Goal: Information Seeking & Learning: Learn about a topic

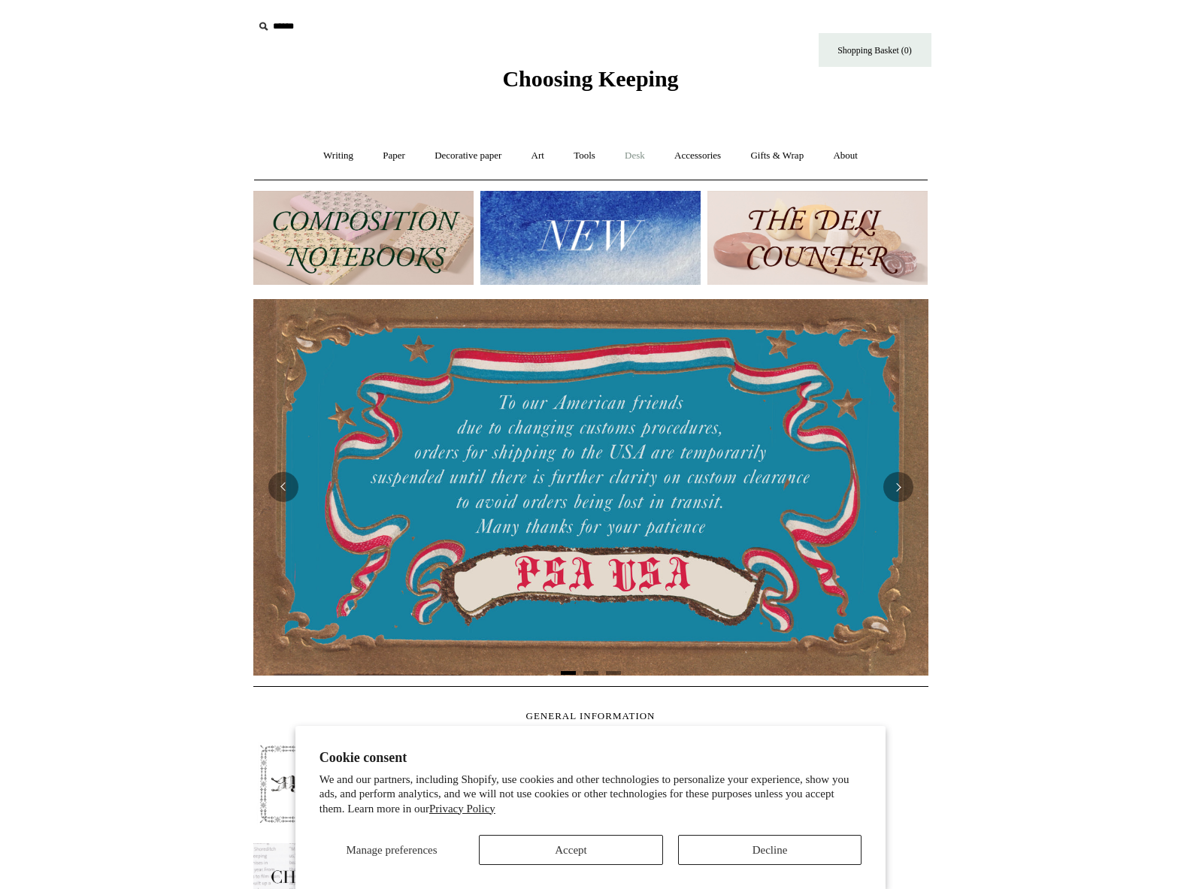
click at [632, 150] on link "Desk +" at bounding box center [634, 156] width 47 height 40
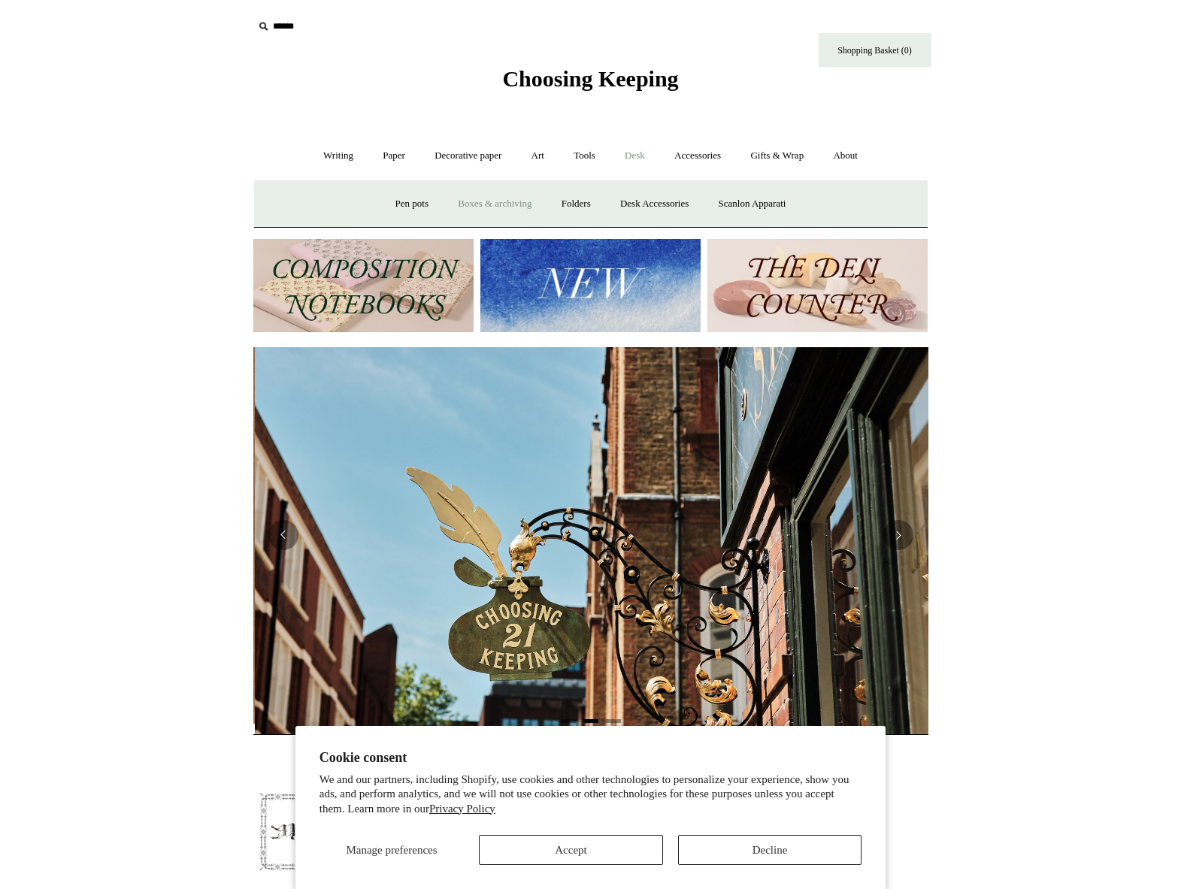
scroll to position [0, 675]
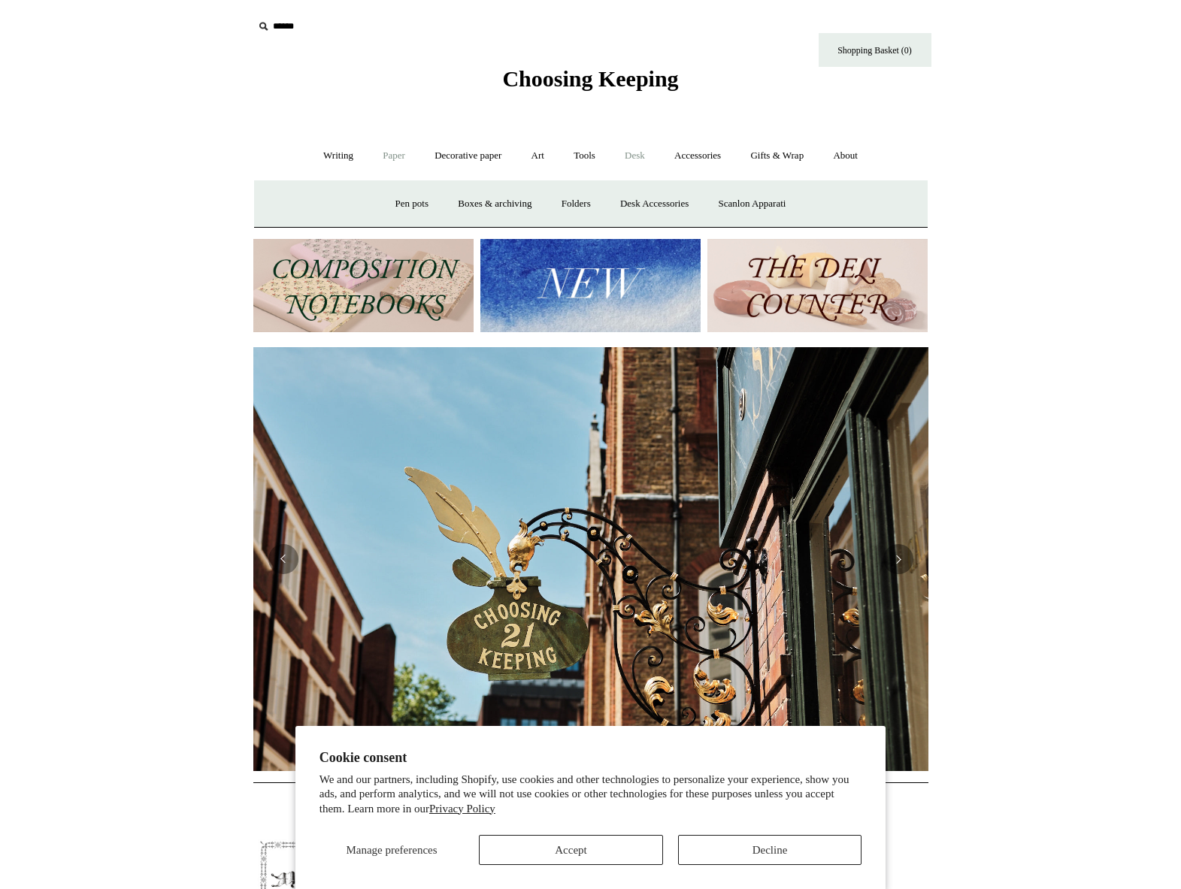
click at [398, 152] on link "Paper +" at bounding box center [394, 156] width 50 height 40
click at [363, 203] on link "Notebooks +" at bounding box center [380, 204] width 69 height 40
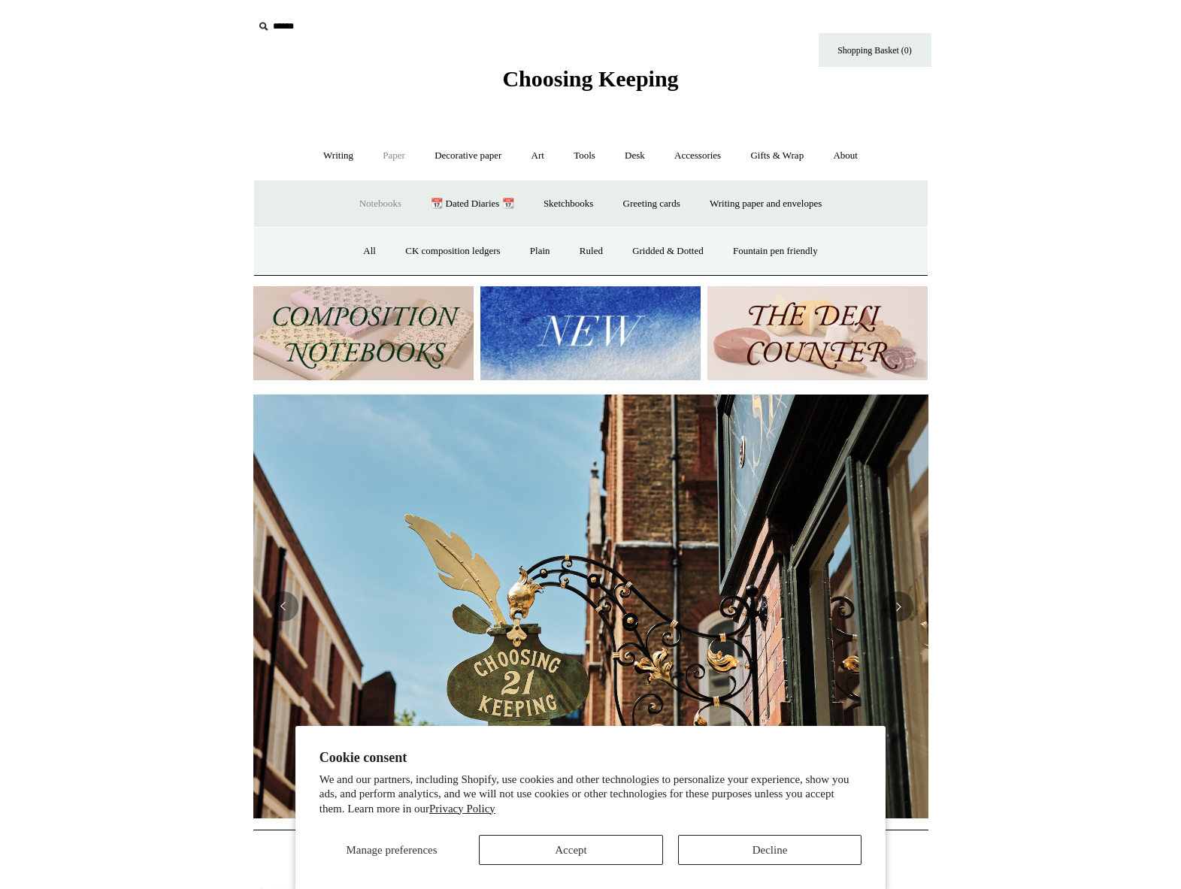
click at [624, 844] on button "Accept" at bounding box center [571, 850] width 184 height 30
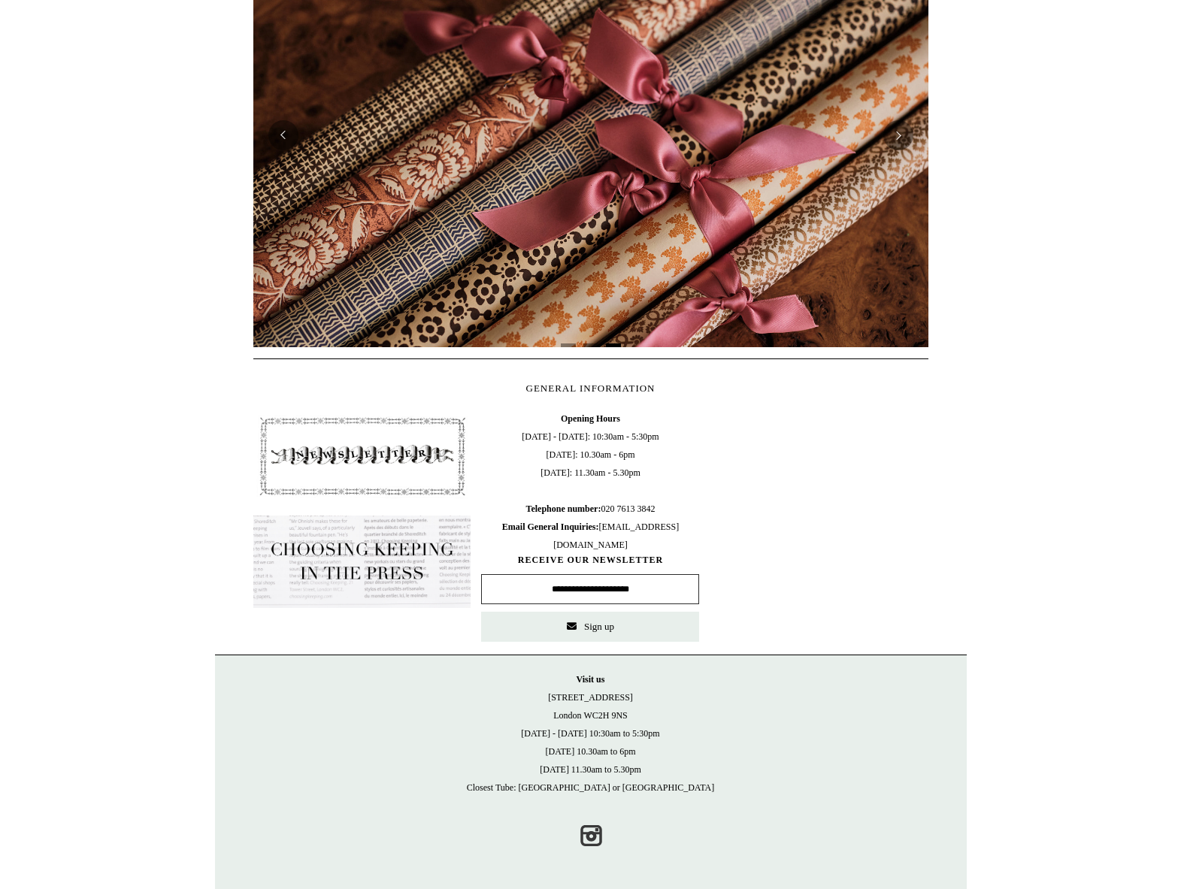
scroll to position [0, 0]
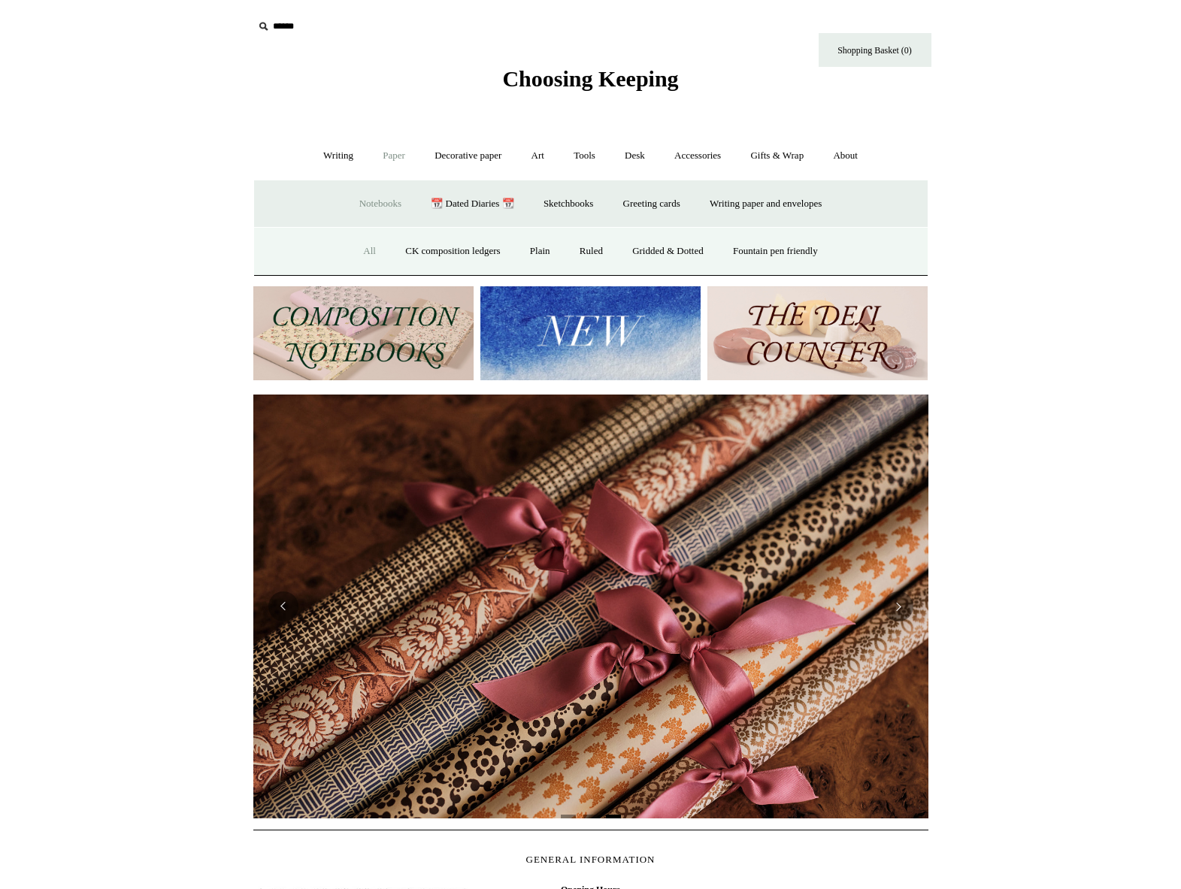
click at [362, 252] on link "All" at bounding box center [370, 252] width 40 height 40
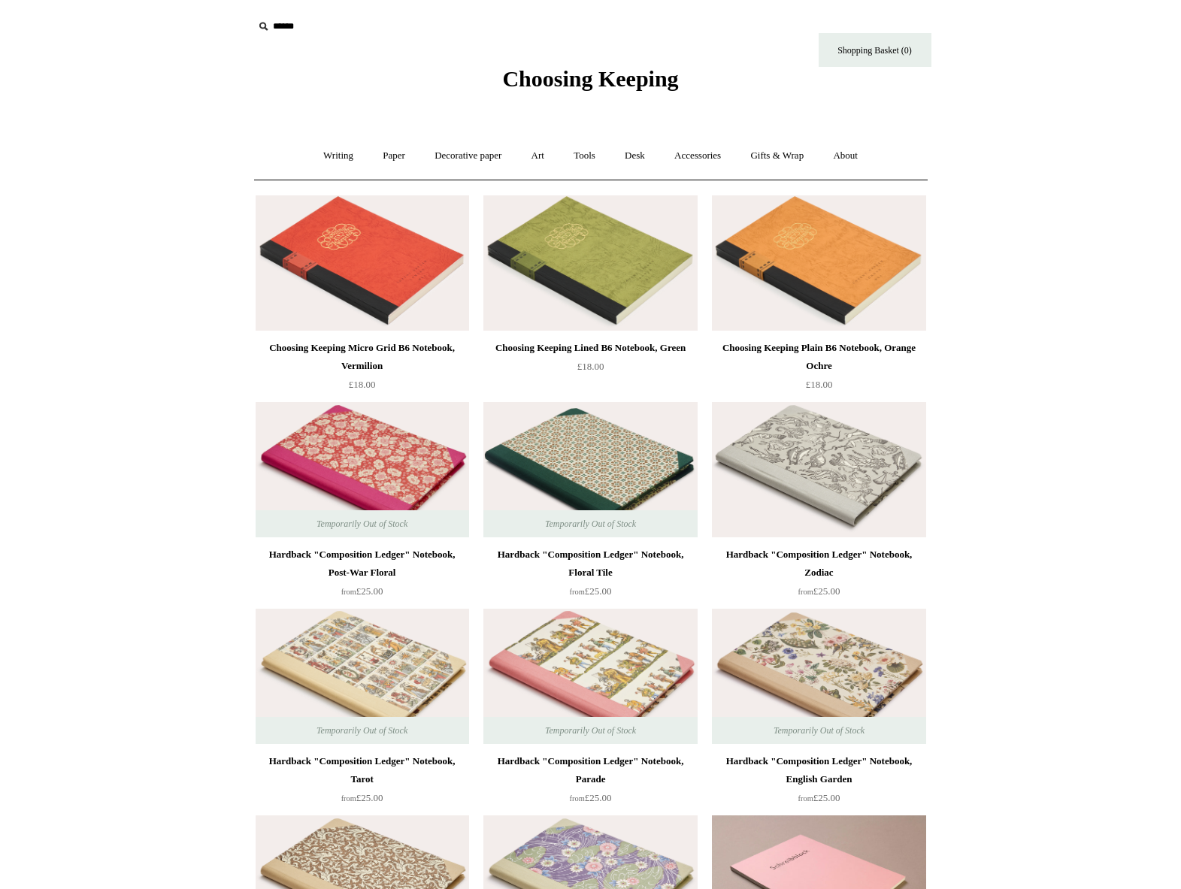
click at [363, 280] on img at bounding box center [363, 262] width 214 height 135
click at [841, 272] on img at bounding box center [819, 262] width 214 height 135
click at [607, 249] on img at bounding box center [590, 262] width 214 height 135
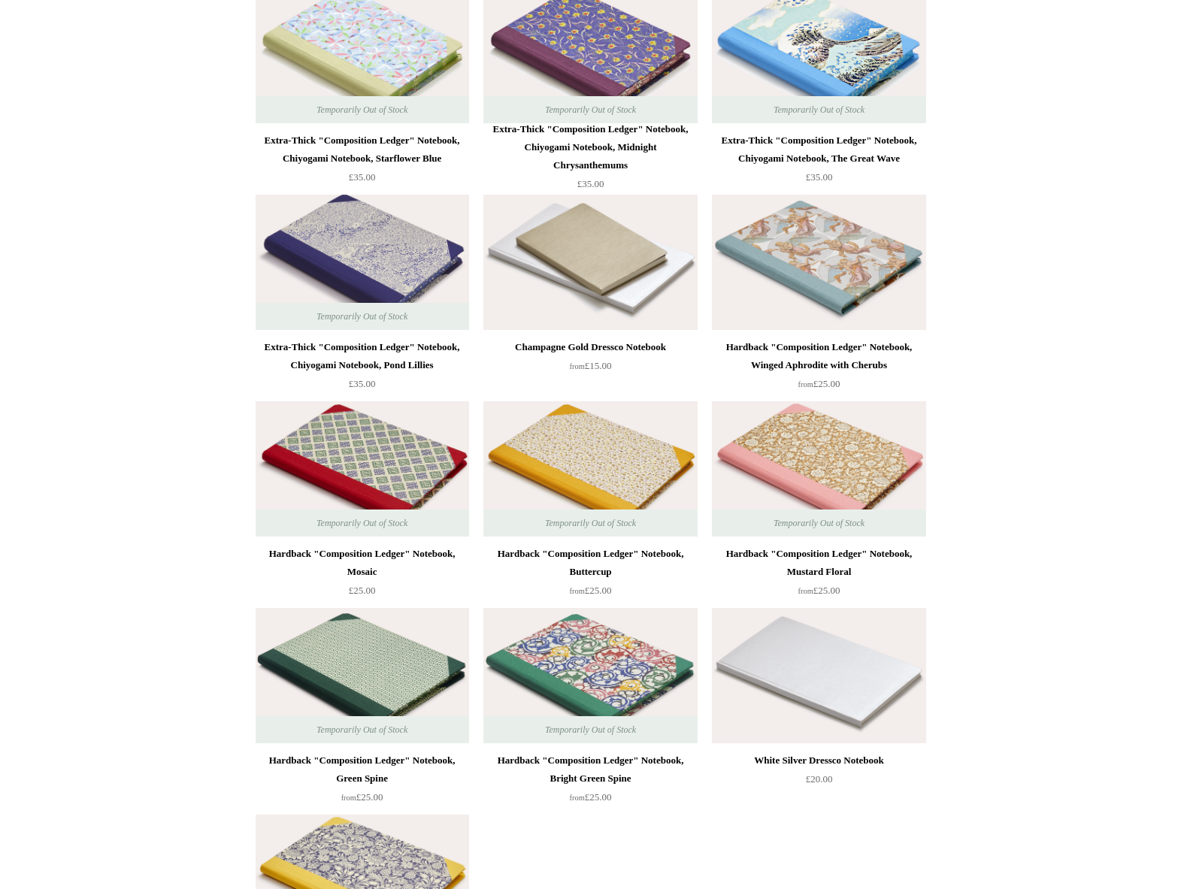
scroll to position [10713, 0]
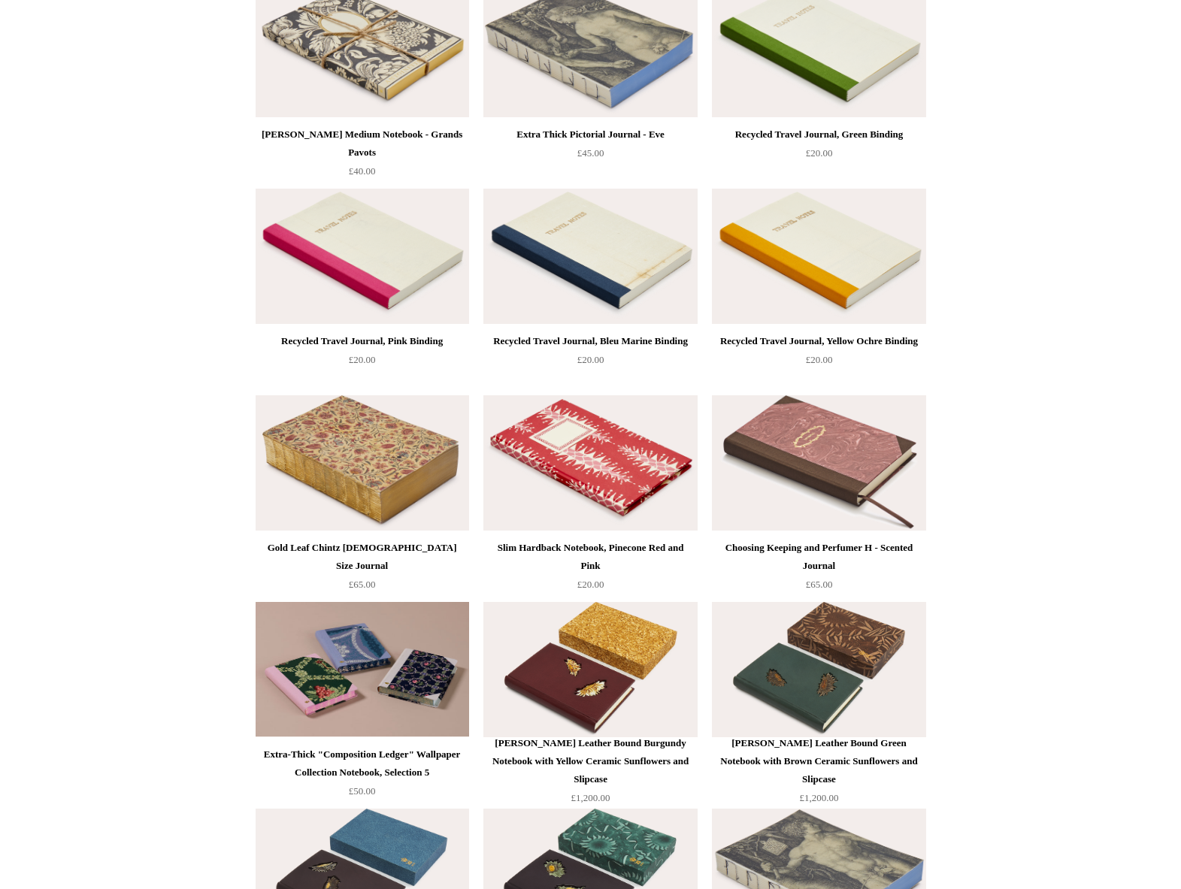
scroll to position [0, 0]
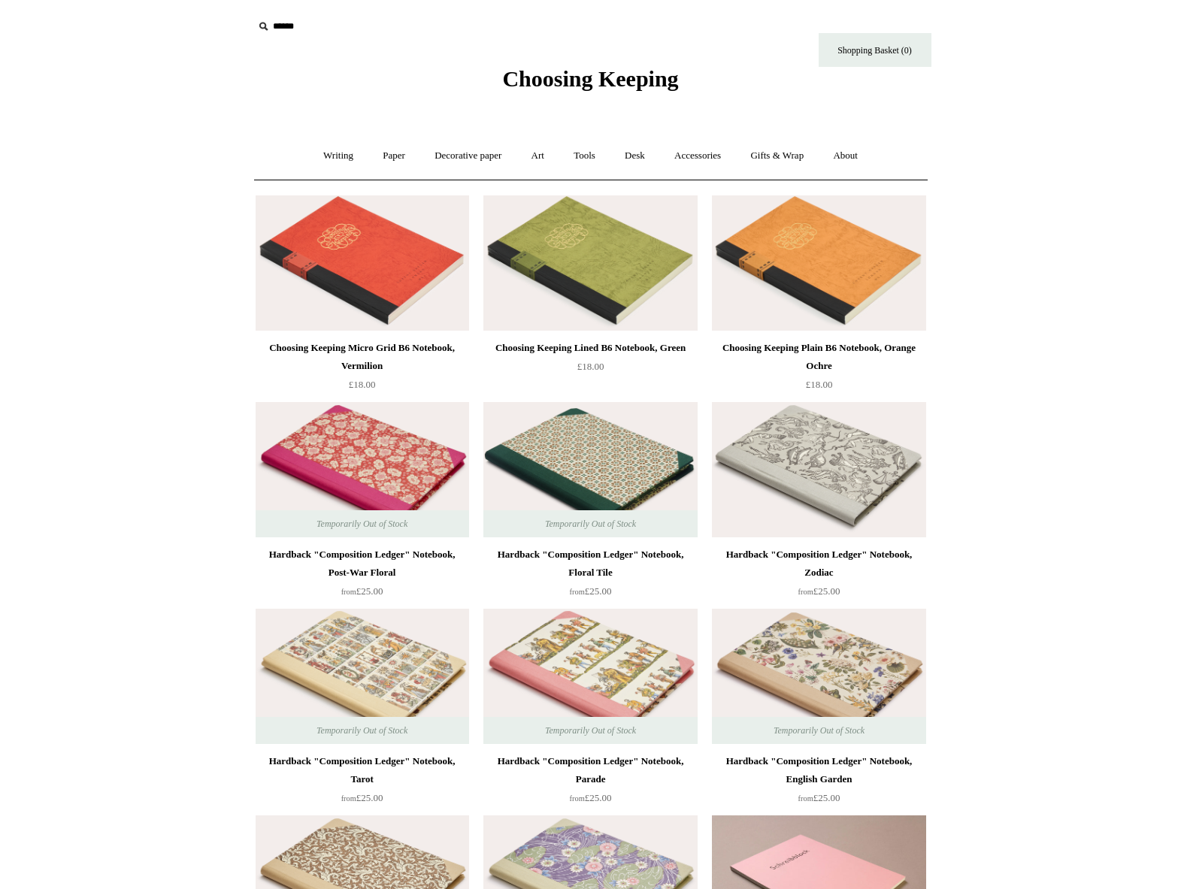
click at [381, 288] on img at bounding box center [363, 262] width 214 height 135
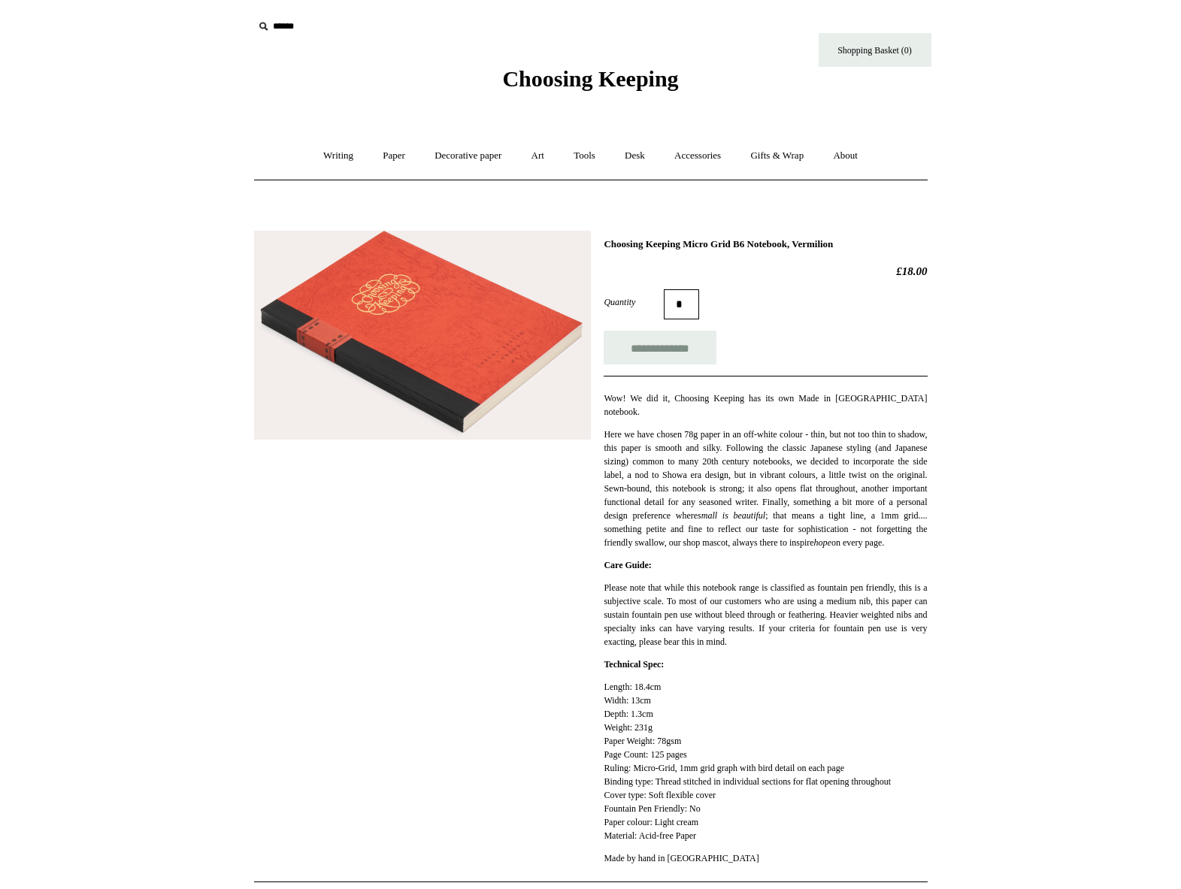
click at [465, 335] on img at bounding box center [422, 335] width 337 height 209
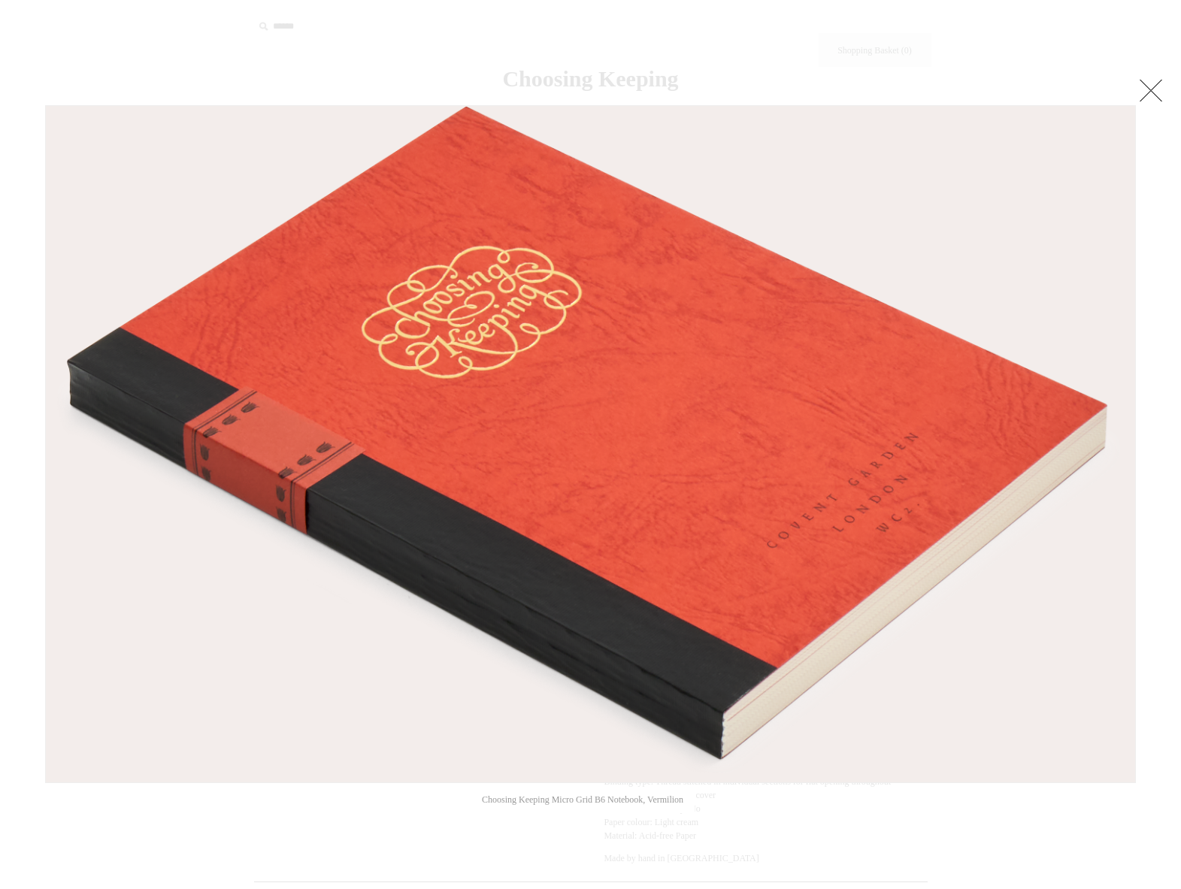
click at [1144, 86] on link at bounding box center [1151, 90] width 30 height 30
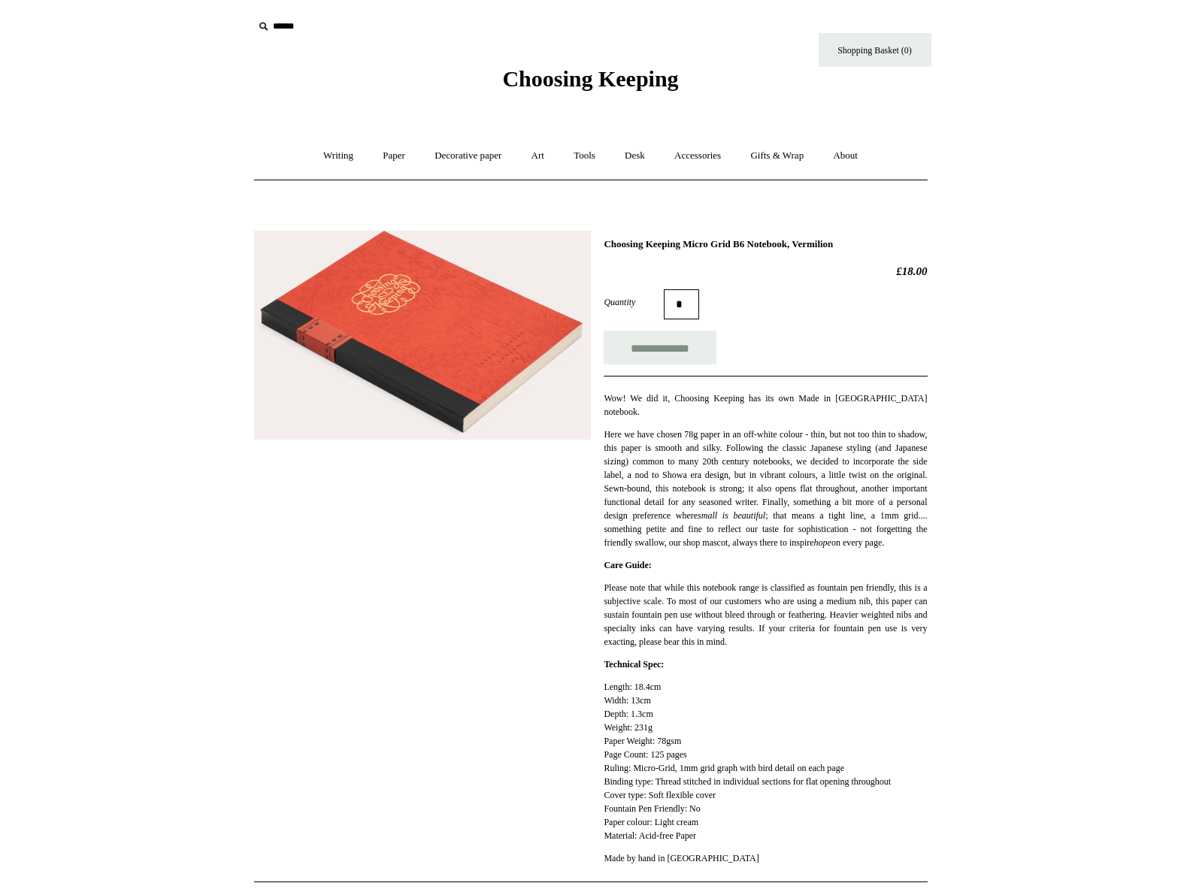
click at [925, 372] on div "**********" at bounding box center [765, 556] width 323 height 637
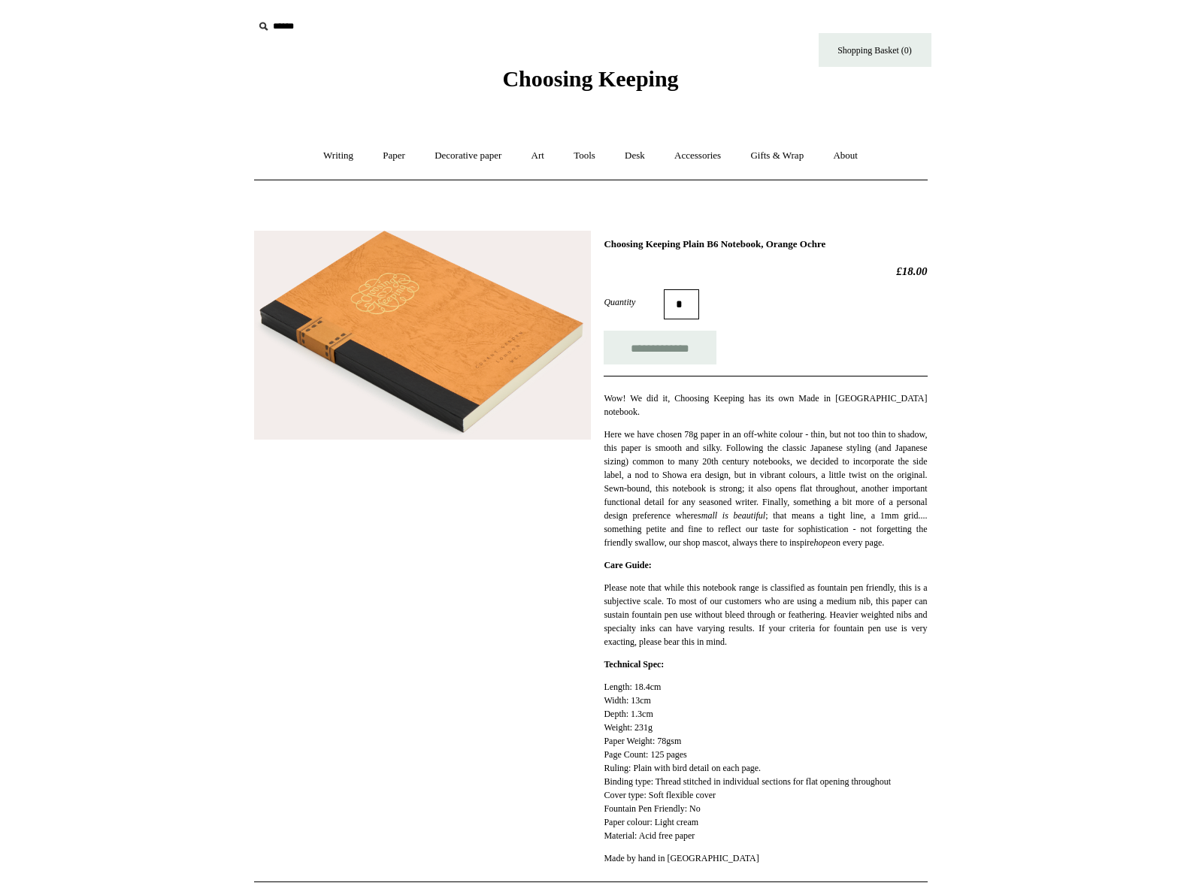
click at [483, 356] on img at bounding box center [422, 336] width 337 height 210
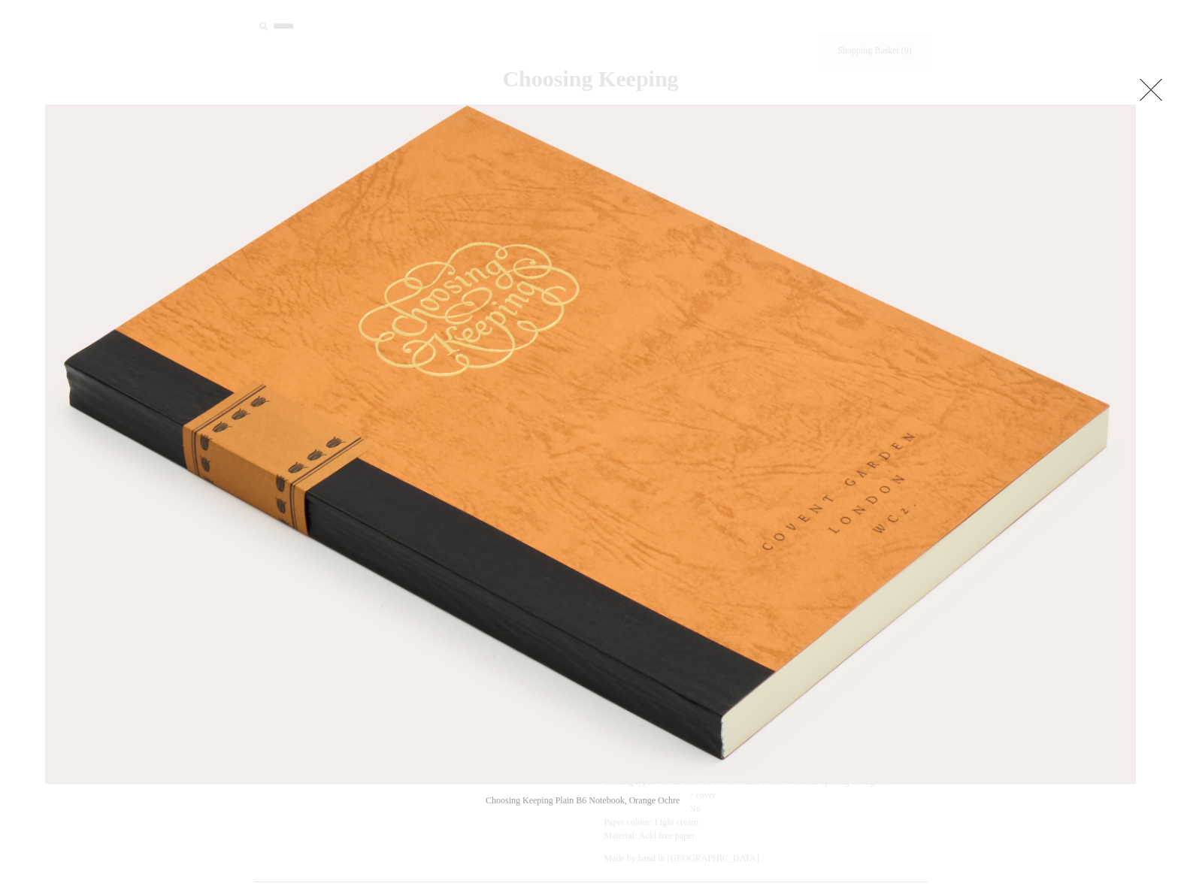
click at [1157, 92] on link at bounding box center [1151, 89] width 30 height 30
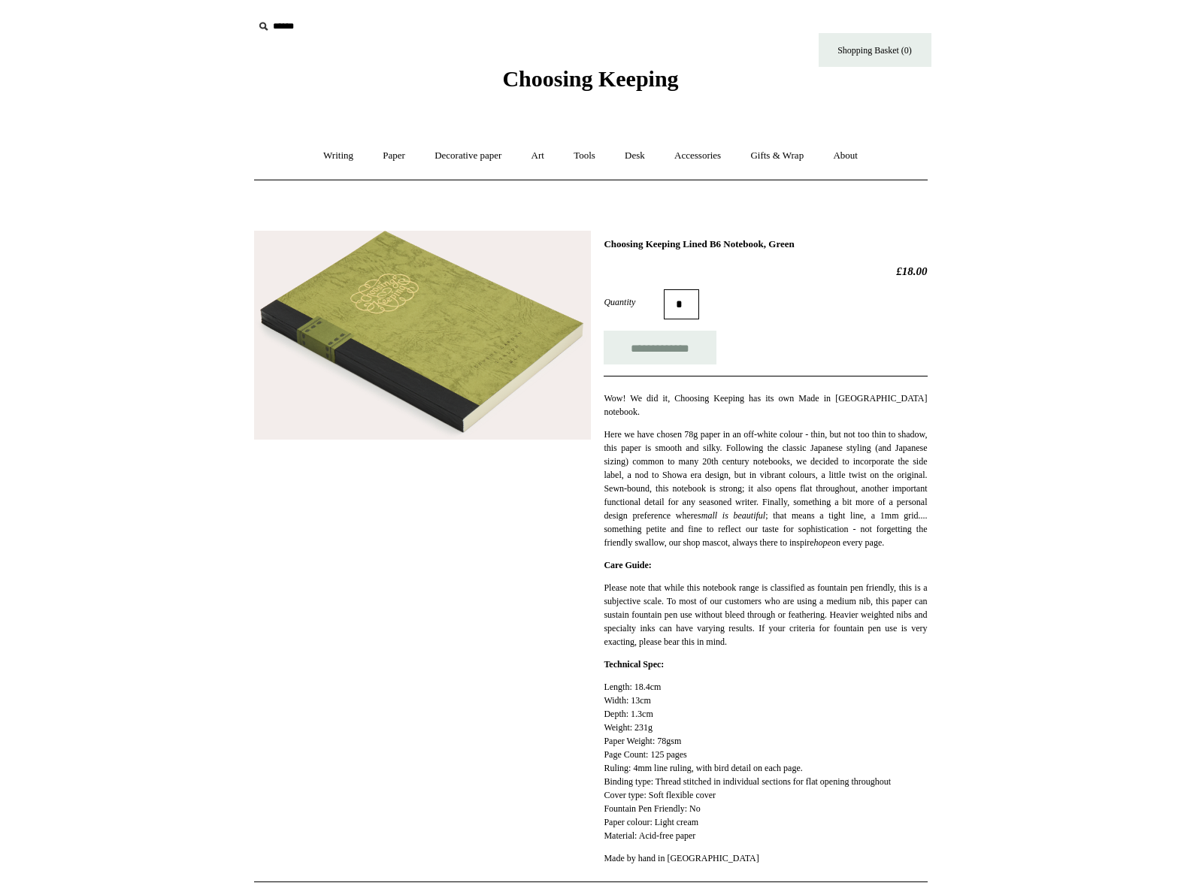
click at [459, 358] on img at bounding box center [422, 336] width 337 height 210
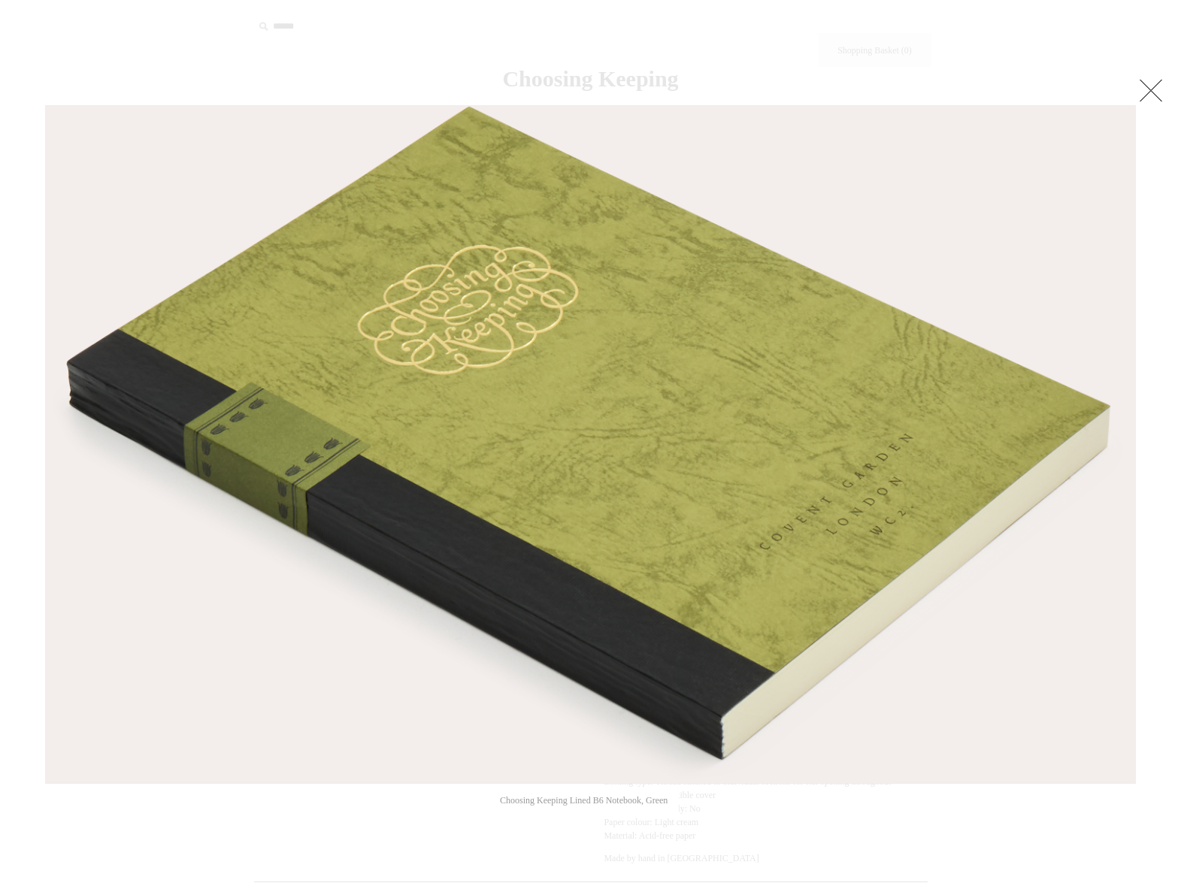
click at [1140, 89] on link at bounding box center [1151, 90] width 30 height 30
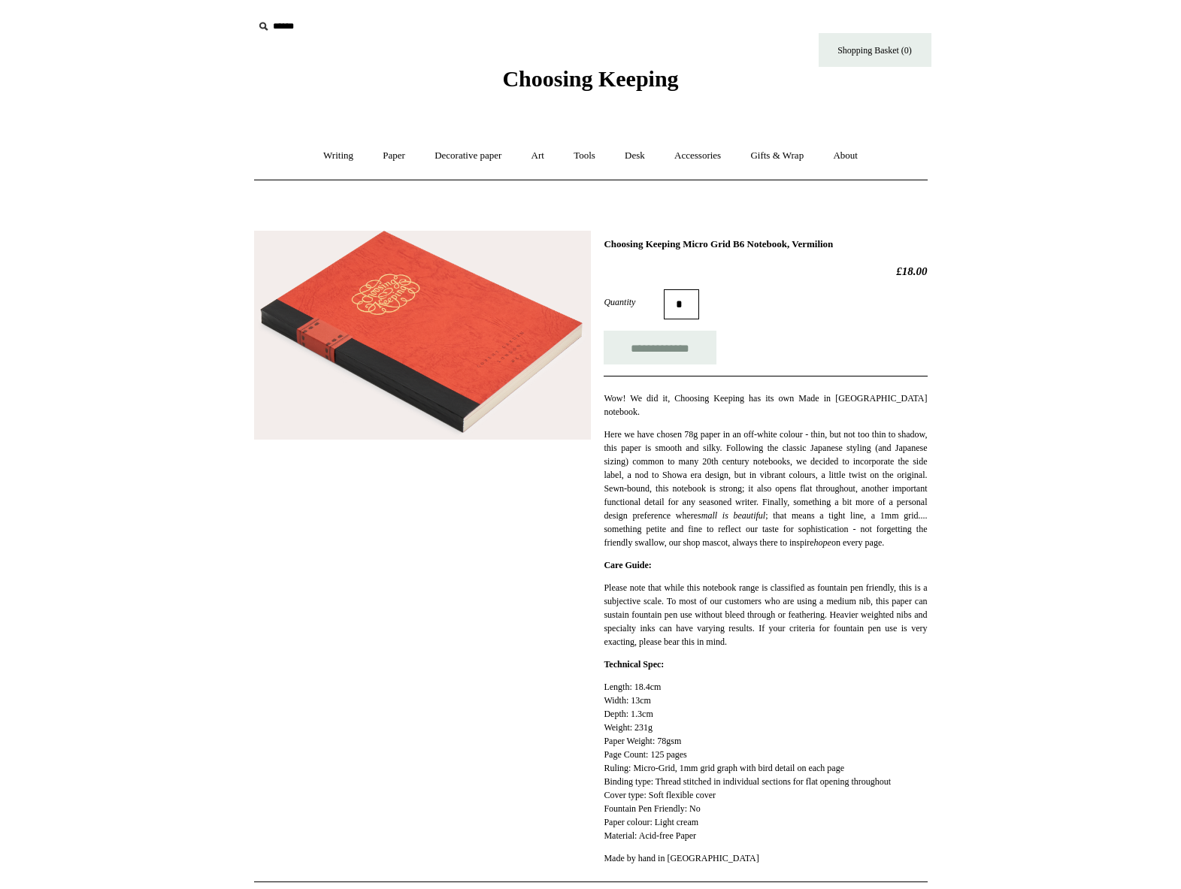
click at [685, 584] on p "Please note that while this notebook range is classified as fountain pen friend…" at bounding box center [765, 615] width 323 height 68
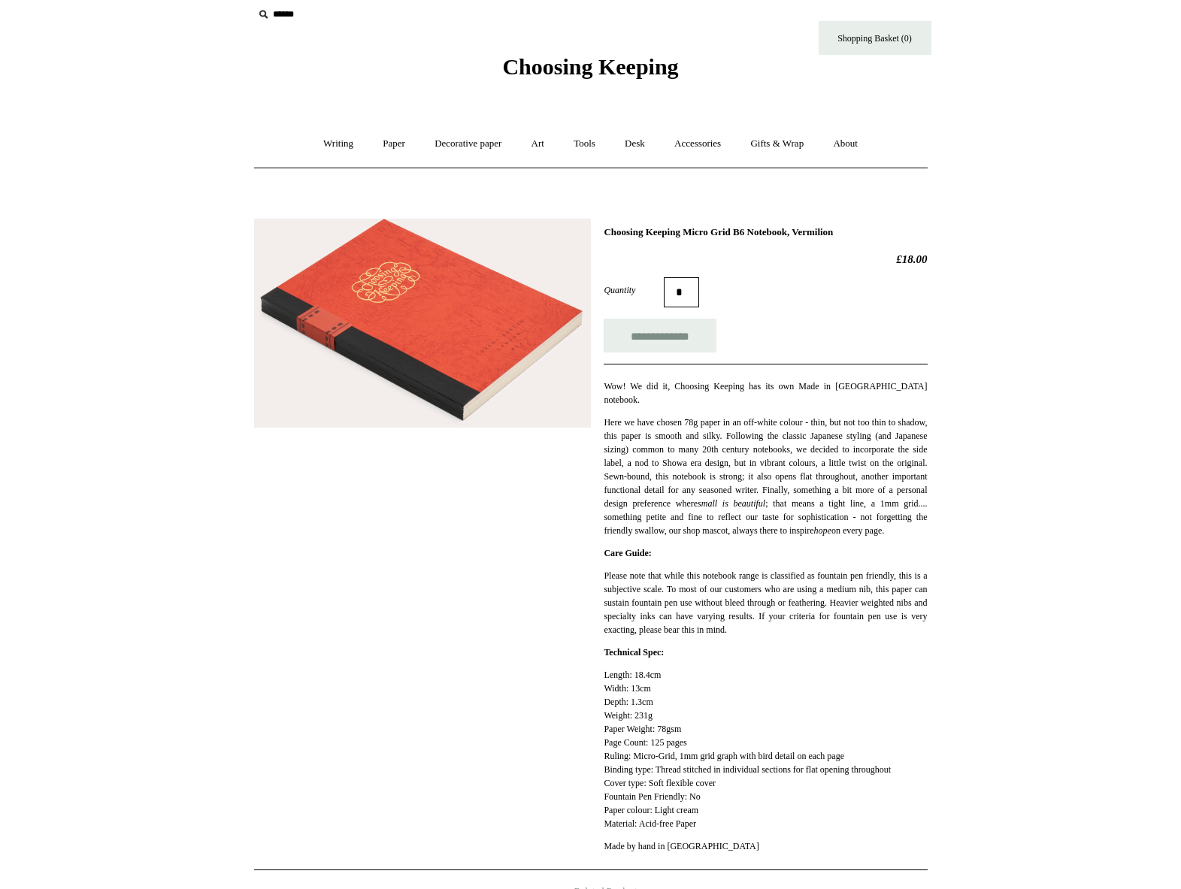
scroll to position [35, 0]
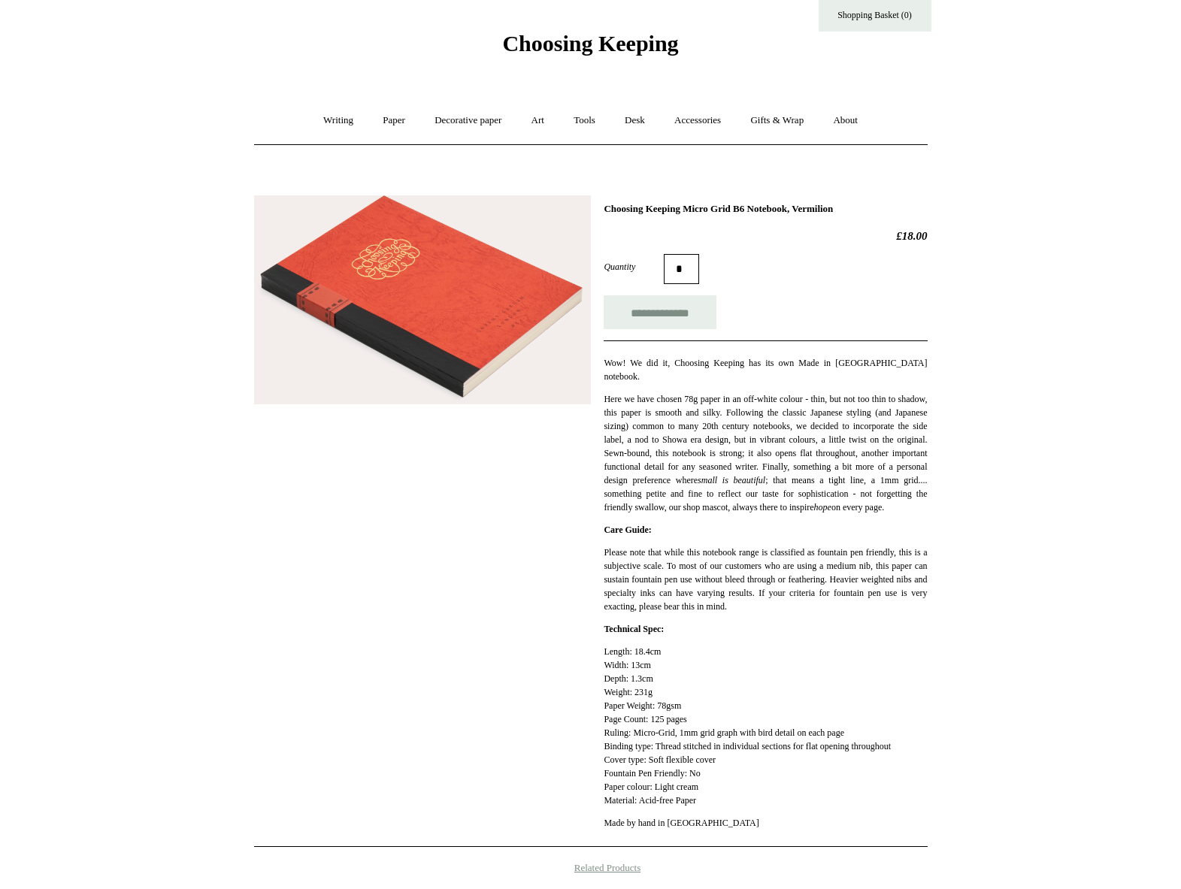
click at [719, 676] on p "Length: 18.4cm Width: 13cm Depth: 1.3cm Weight: 231g Paper Weight: 78gsm Page C…" at bounding box center [765, 726] width 323 height 162
click at [765, 741] on p "Length: 18.4cm Width: 13cm Depth: 1.3cm Weight: 231g Paper Weight: 78gsm Page C…" at bounding box center [765, 726] width 323 height 162
click at [768, 392] on p "Here we have chosen 78g paper in an off-white colour - thin, but not too thin t…" at bounding box center [765, 453] width 323 height 122
click at [888, 392] on p "Here we have chosen 78g paper in an off-white colour - thin, but not too thin t…" at bounding box center [765, 453] width 323 height 122
click at [414, 313] on img at bounding box center [422, 299] width 337 height 209
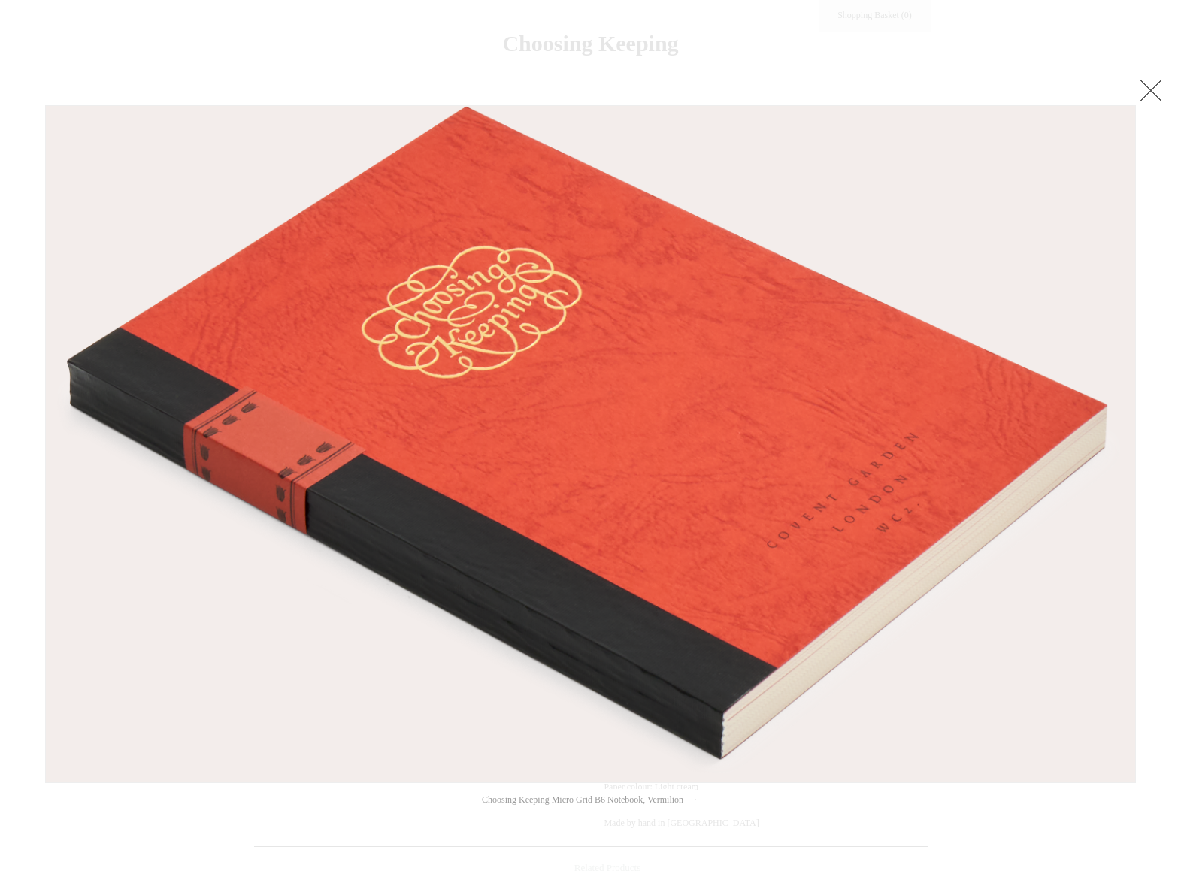
click at [1152, 86] on link at bounding box center [1151, 90] width 30 height 30
